Goal: Task Accomplishment & Management: Manage account settings

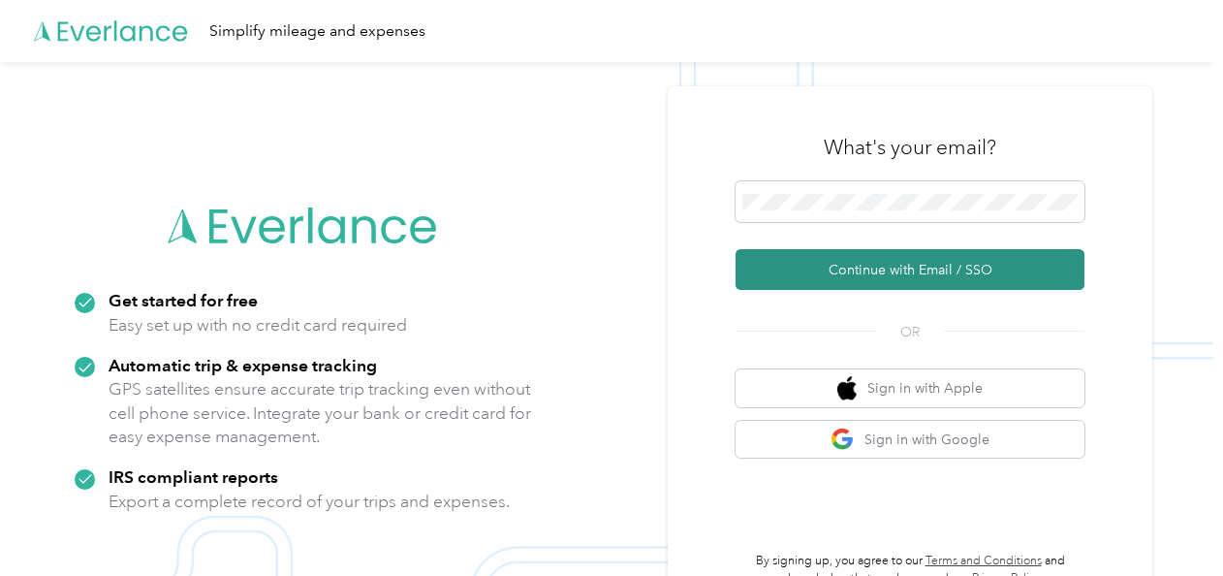
click at [754, 263] on button "Continue with Email / SSO" at bounding box center [909, 269] width 349 height 41
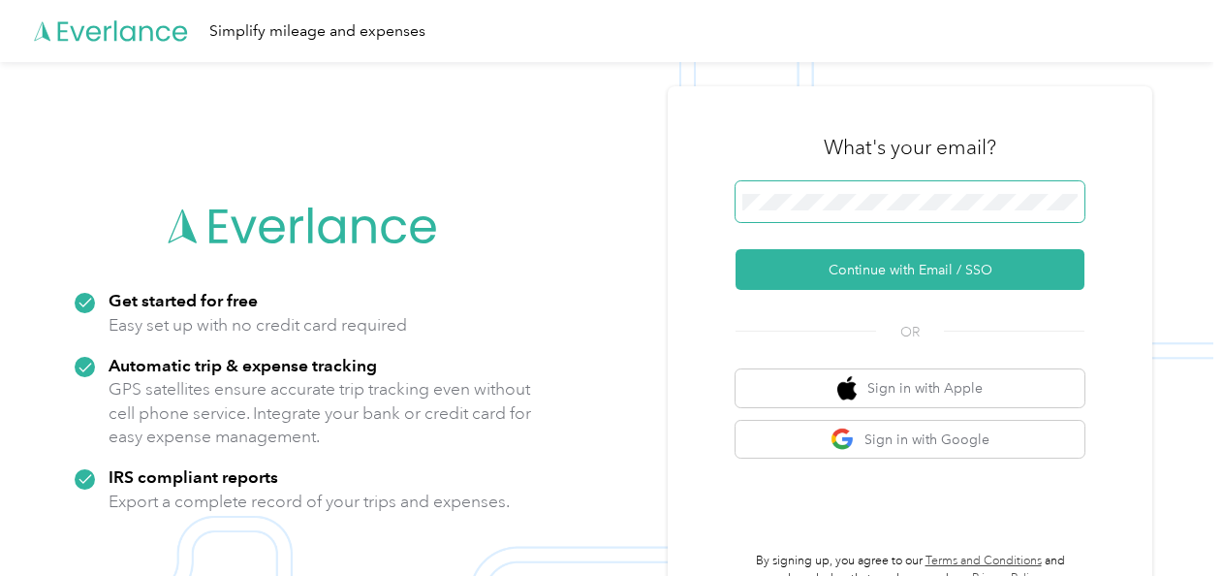
click at [843, 188] on span at bounding box center [909, 201] width 349 height 41
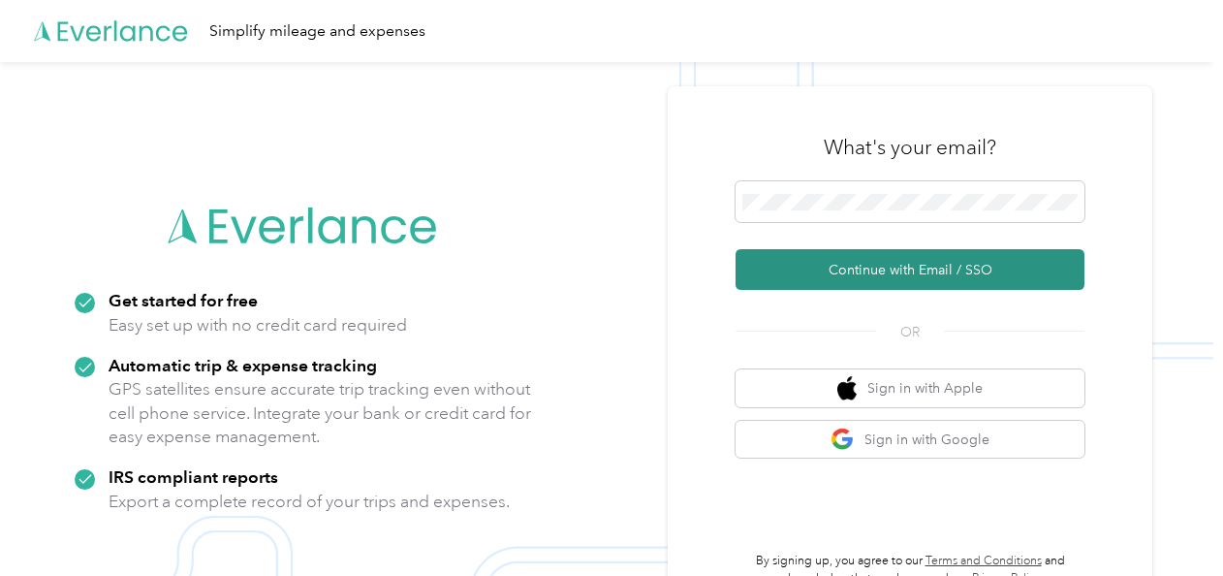
click at [905, 277] on button "Continue with Email / SSO" at bounding box center [909, 269] width 349 height 41
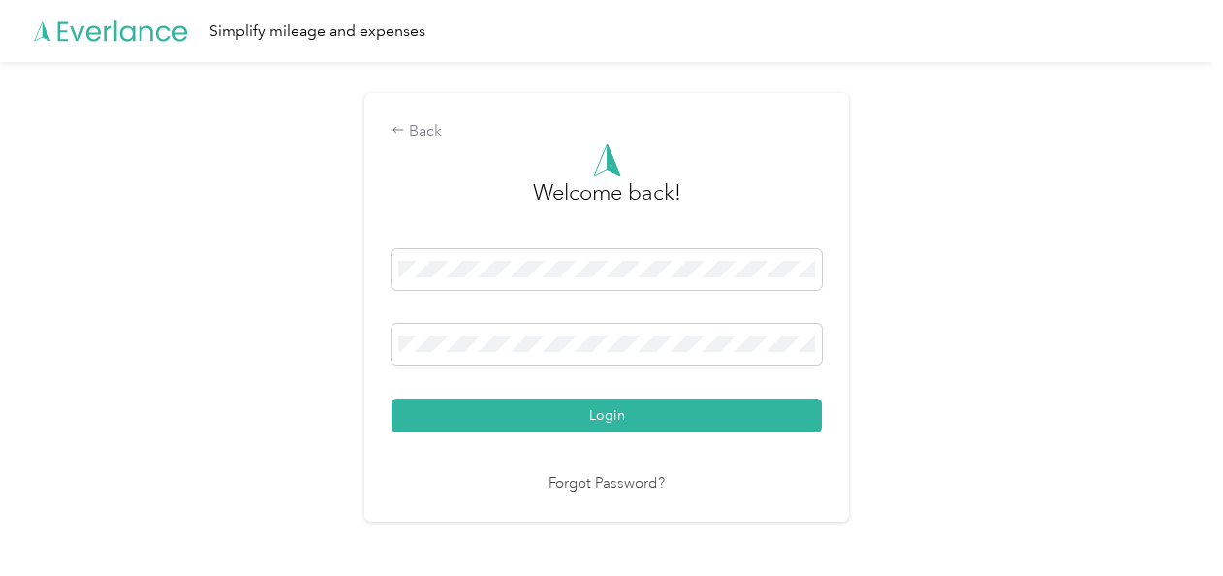
click at [585, 486] on link "Forgot Password?" at bounding box center [606, 484] width 116 height 22
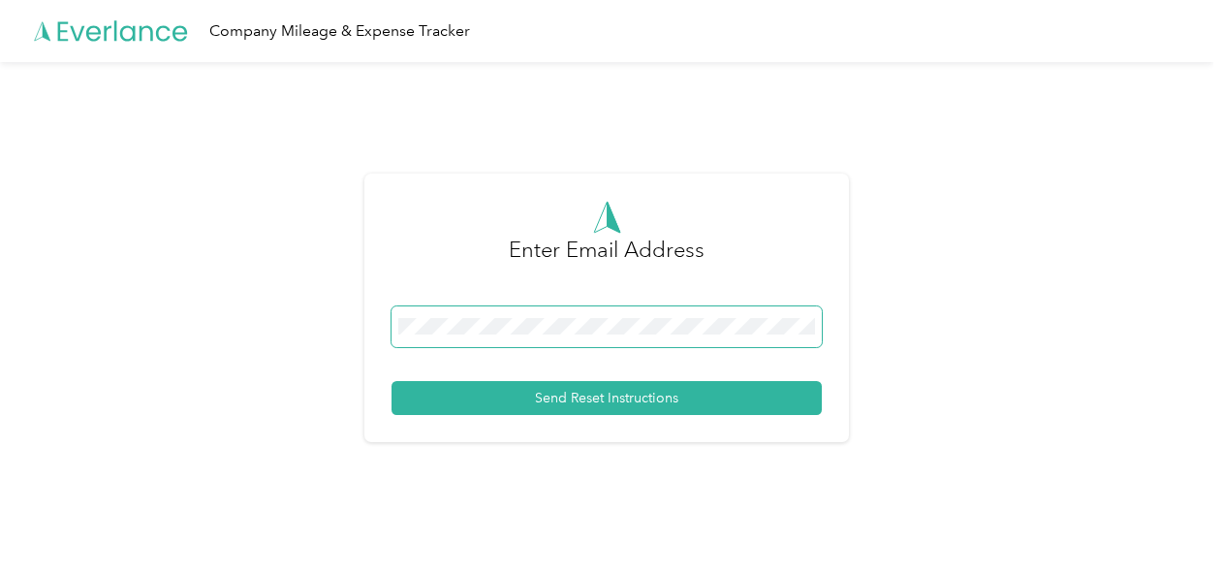
click at [391, 381] on button "Send Reset Instructions" at bounding box center [606, 398] width 430 height 34
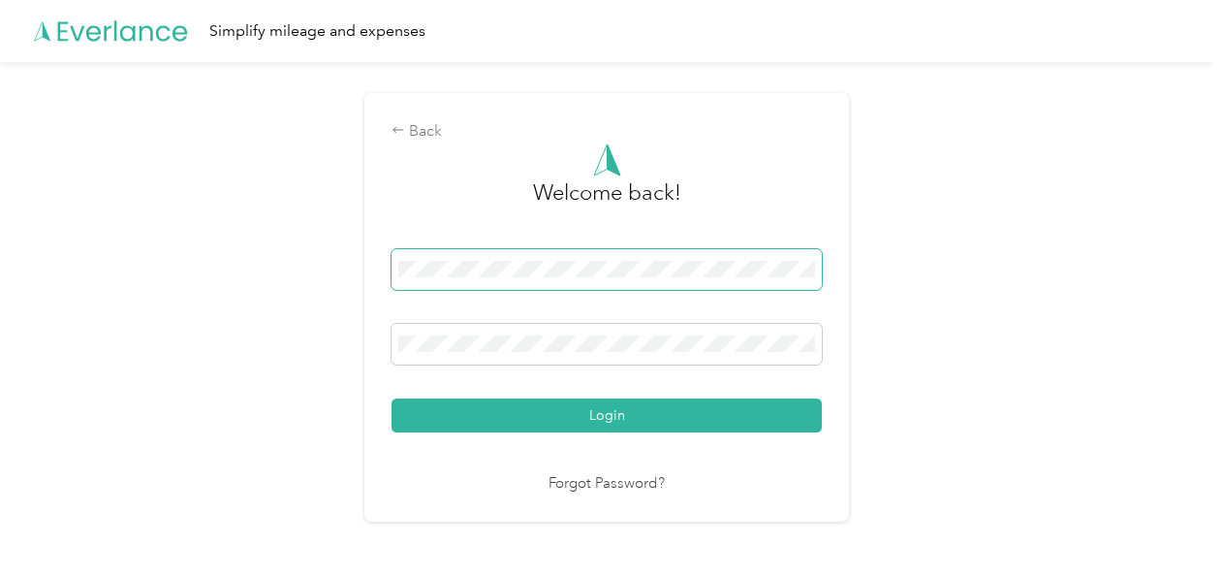
click at [391, 398] on button "Login" at bounding box center [606, 415] width 430 height 34
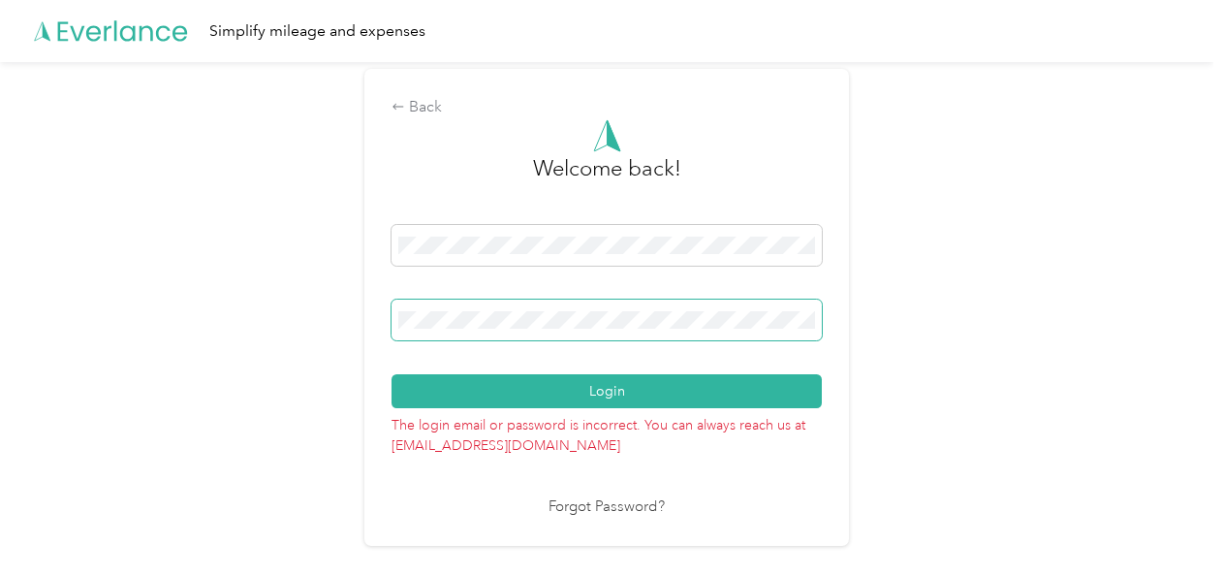
click at [391, 374] on button "Login" at bounding box center [606, 391] width 430 height 34
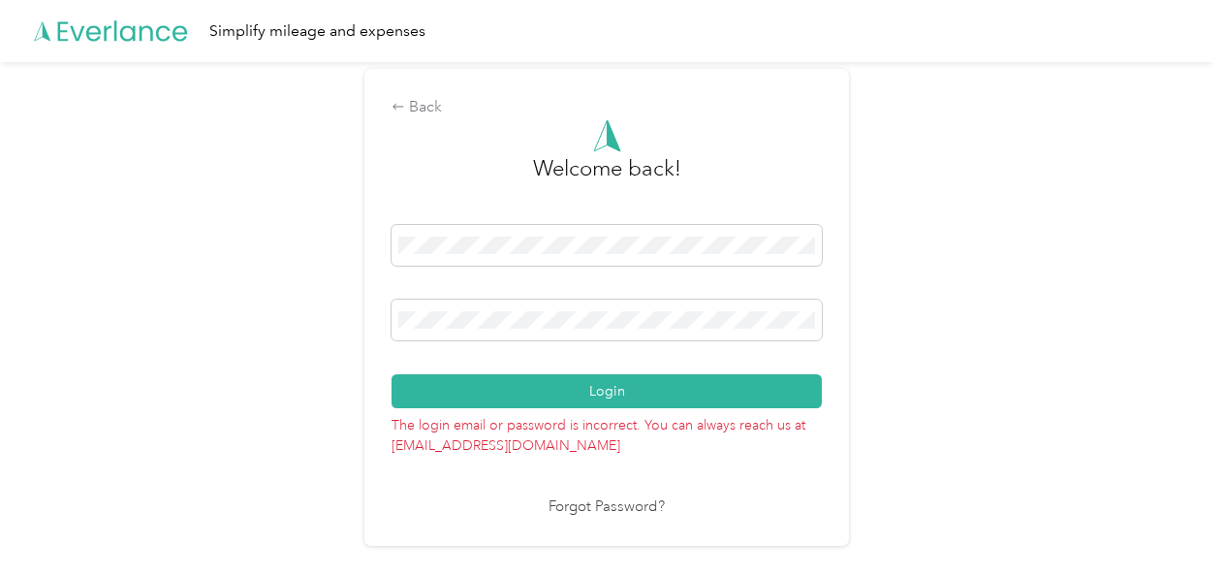
click at [962, 421] on div "Back Welcome back! Login The login email or password is incorrect. You can alwa…" at bounding box center [606, 315] width 1213 height 507
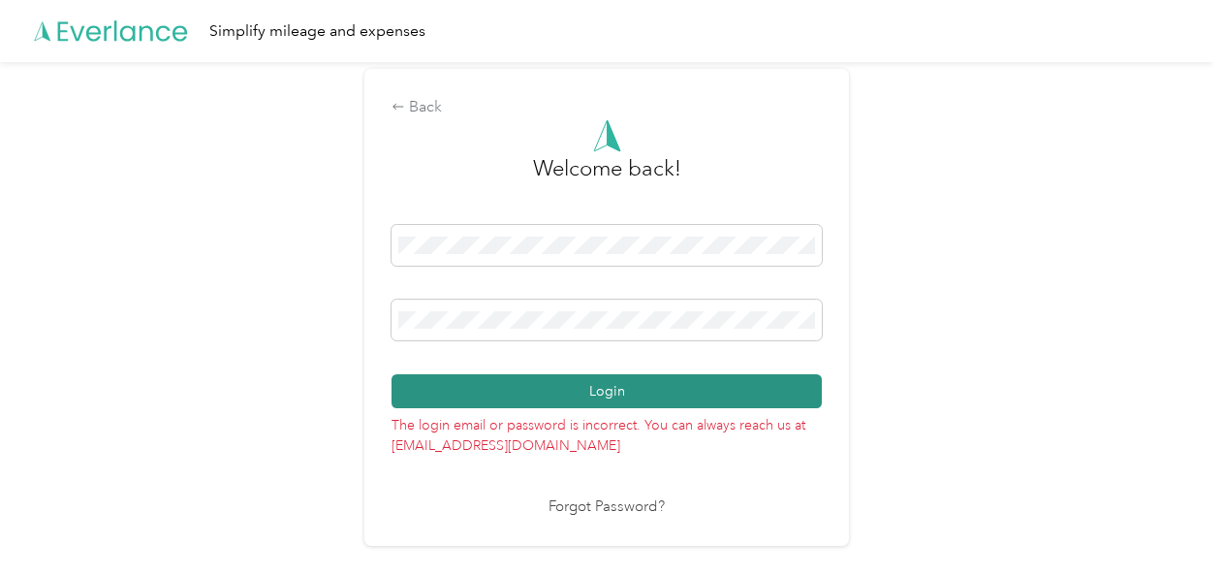
click at [618, 393] on button "Login" at bounding box center [606, 391] width 430 height 34
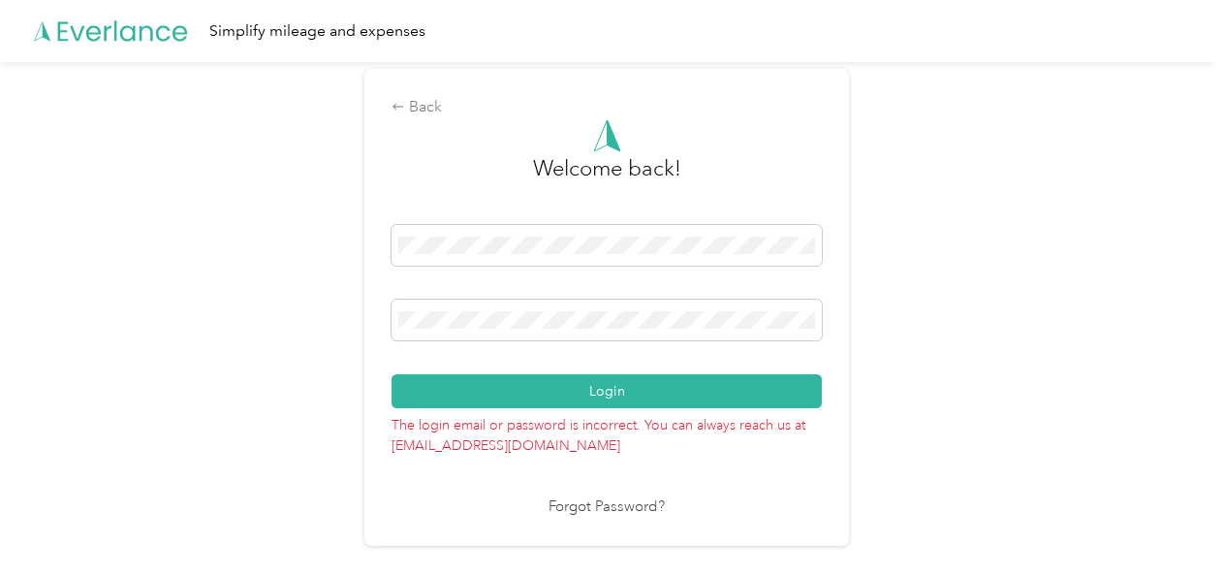
click at [574, 395] on button "Login" at bounding box center [606, 391] width 430 height 34
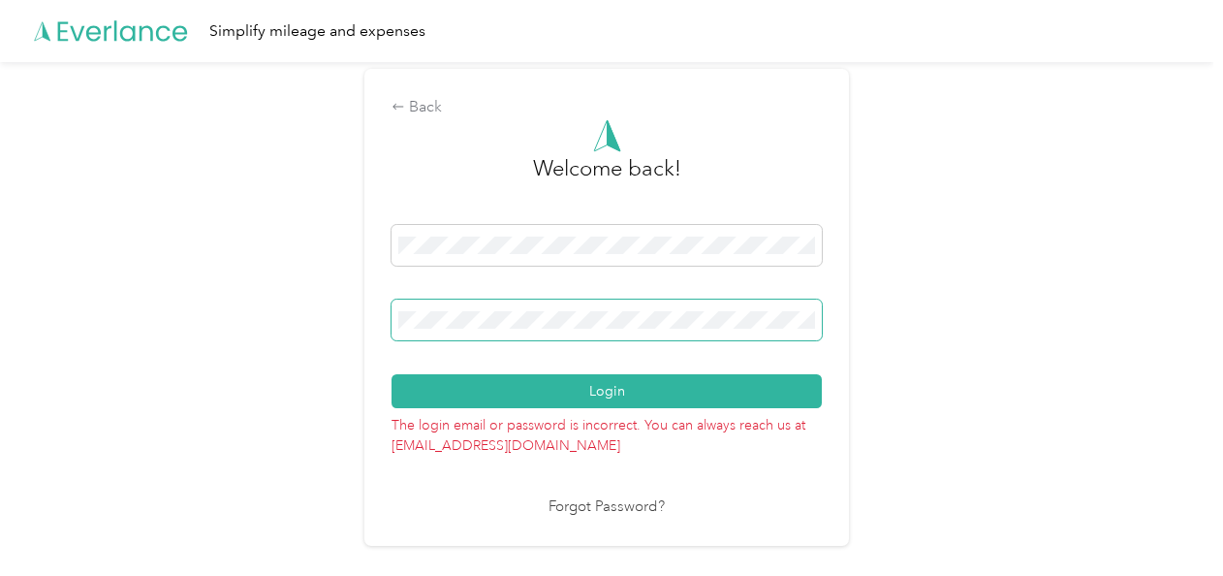
click at [548, 310] on span at bounding box center [606, 319] width 430 height 41
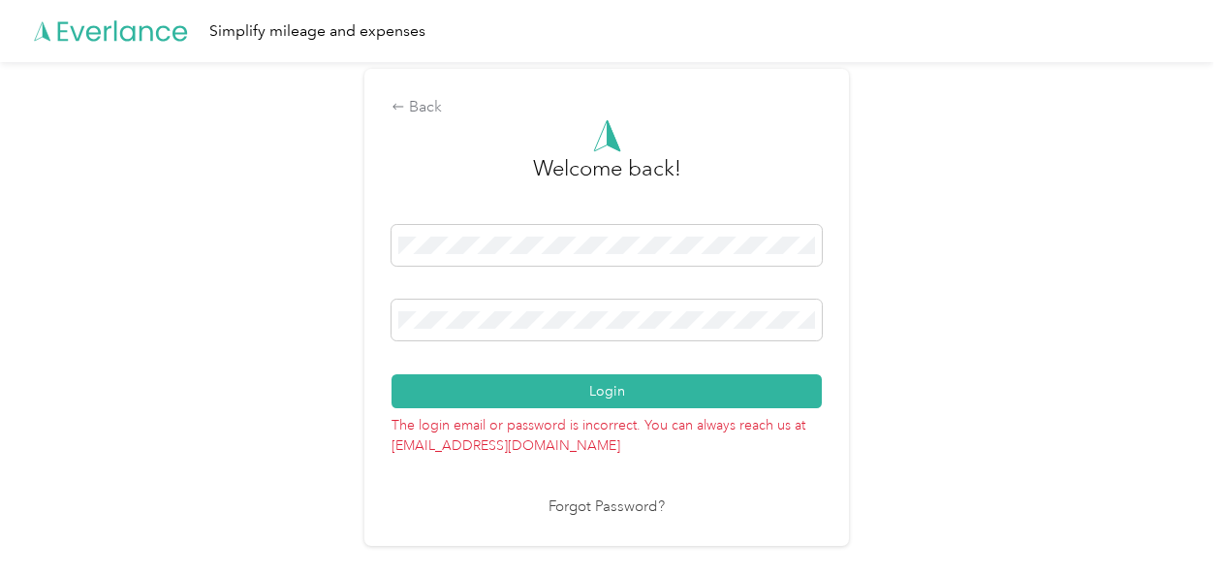
click at [612, 386] on button "Login" at bounding box center [606, 391] width 430 height 34
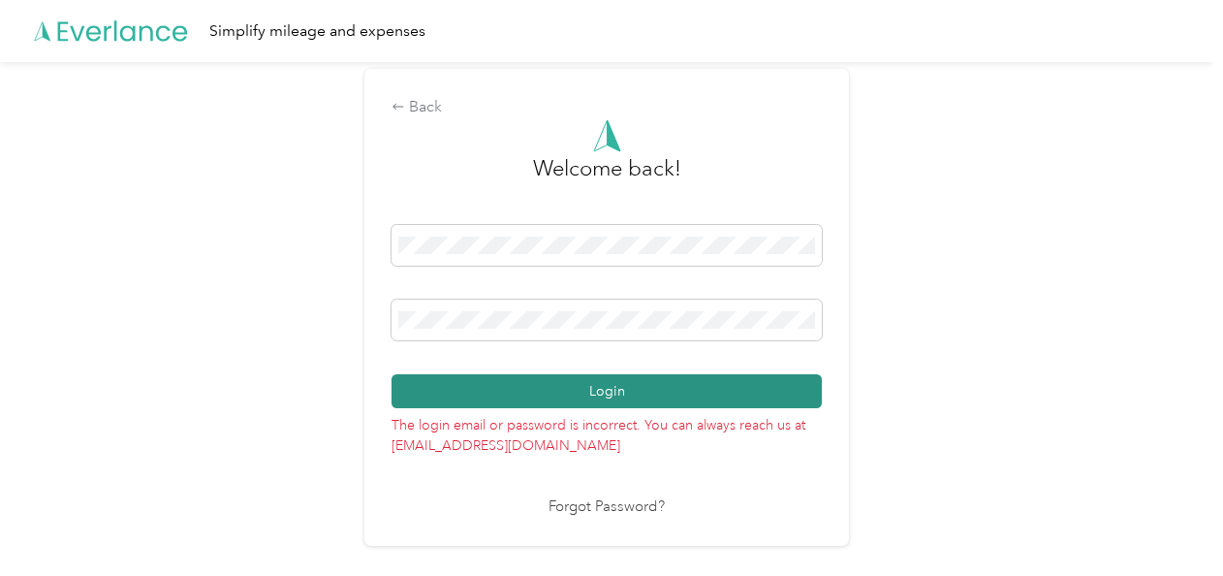
click at [524, 386] on button "Login" at bounding box center [606, 391] width 430 height 34
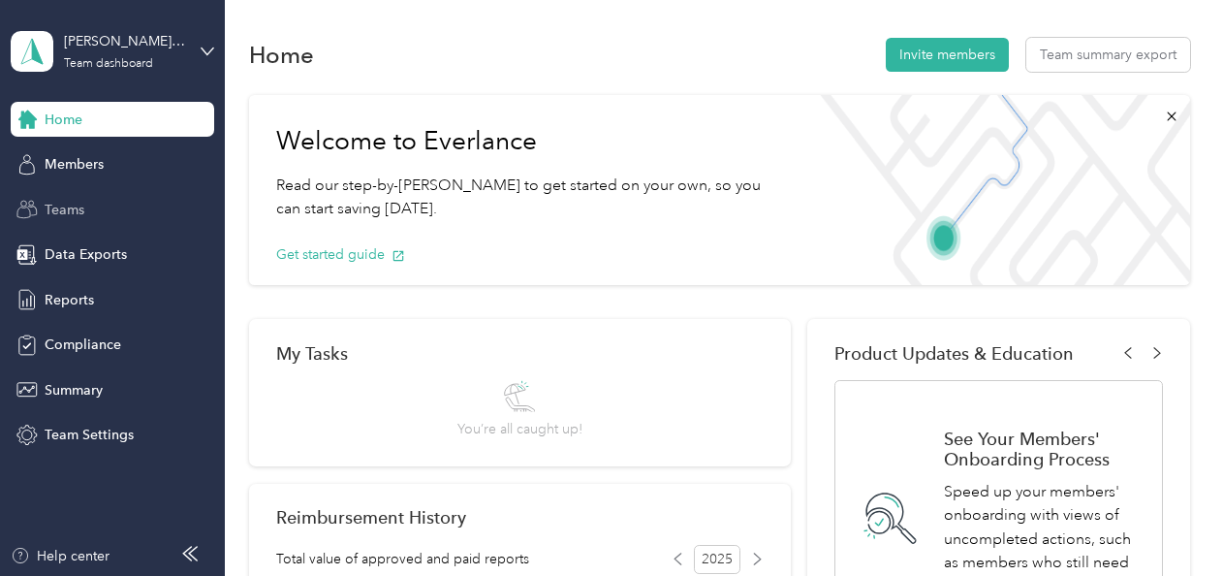
click at [64, 210] on span "Teams" at bounding box center [65, 210] width 40 height 20
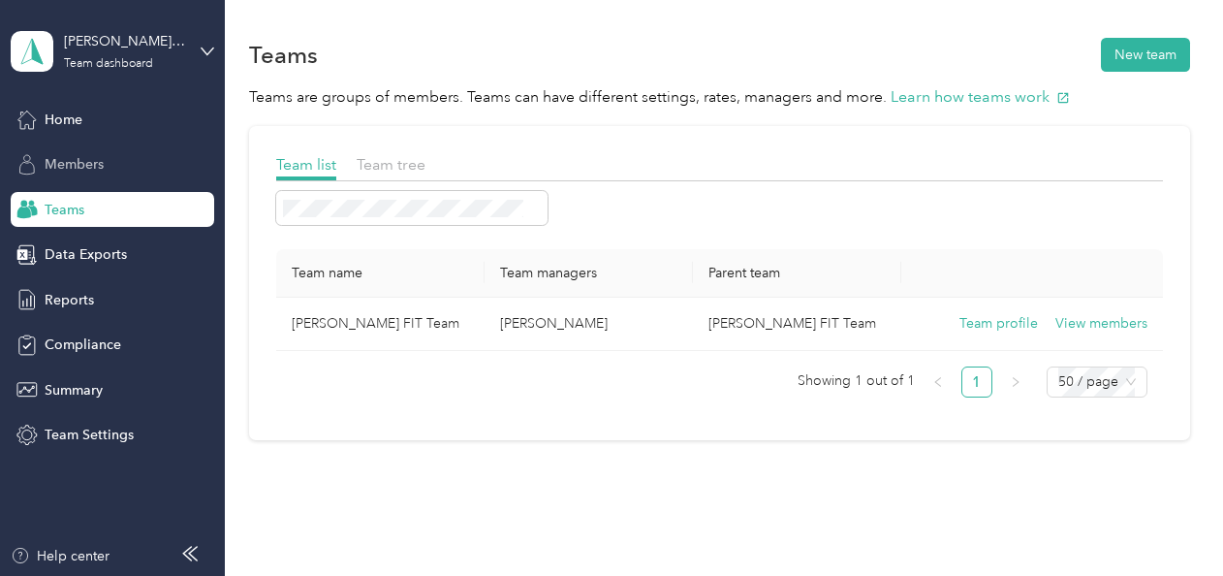
click at [73, 168] on span "Members" at bounding box center [74, 164] width 59 height 20
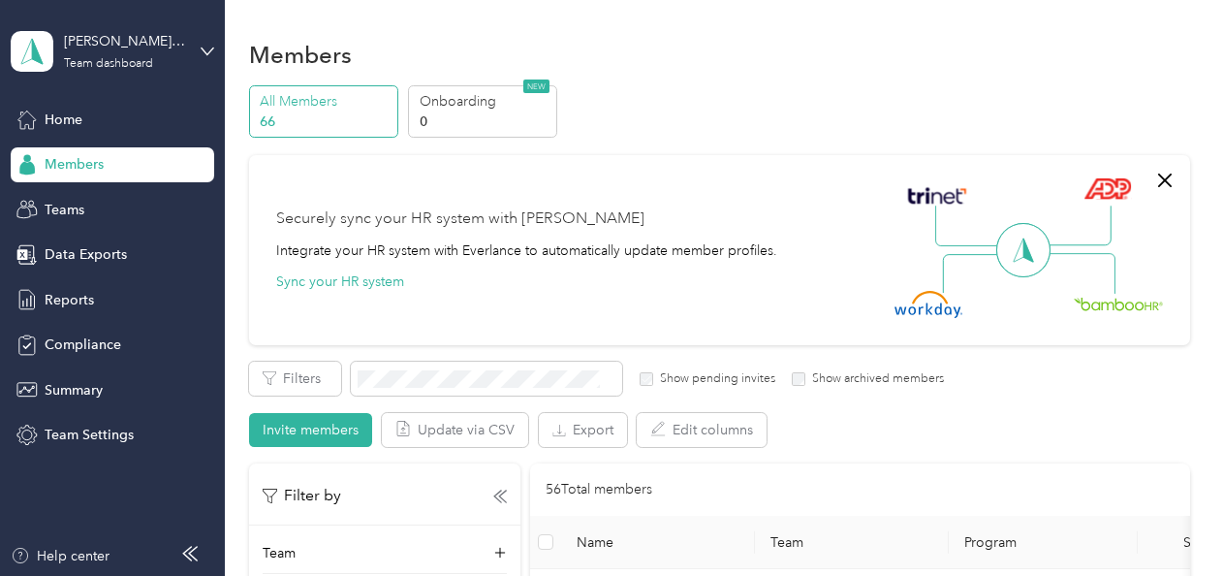
click at [295, 113] on p "66" at bounding box center [326, 121] width 132 height 20
click at [68, 294] on span "Reports" at bounding box center [69, 300] width 49 height 20
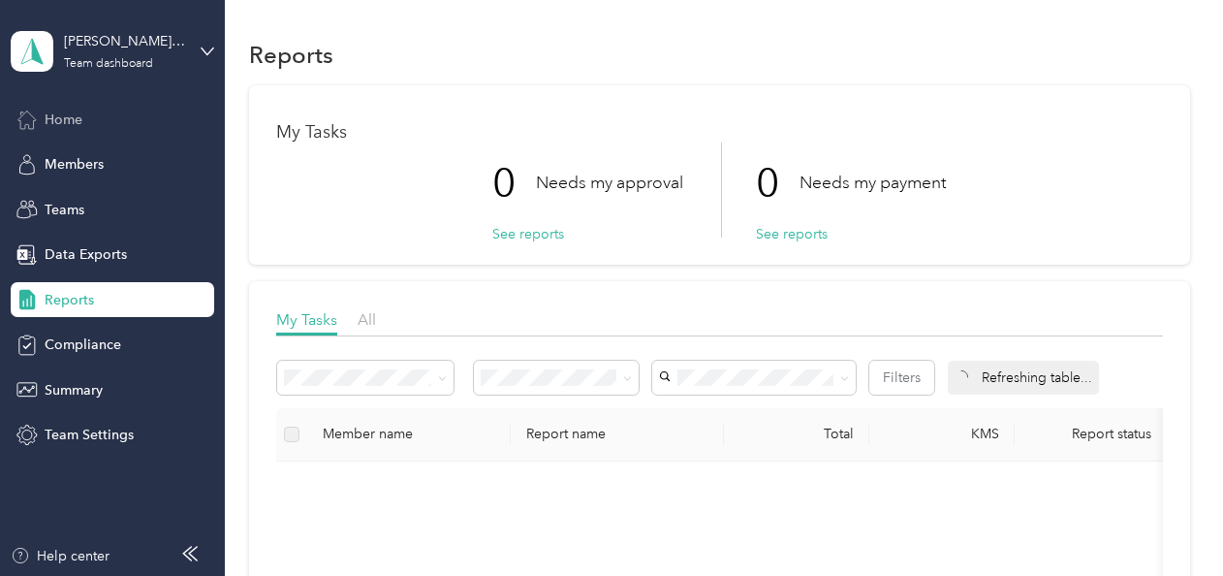
click at [69, 111] on span "Home" at bounding box center [64, 119] width 38 height 20
